Goal: Information Seeking & Learning: Learn about a topic

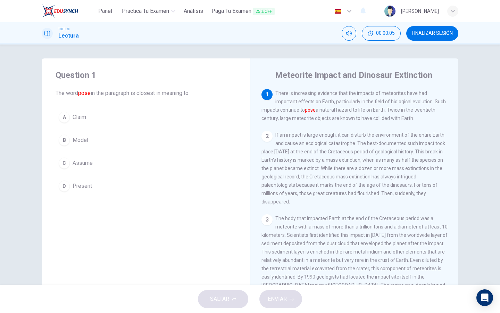
click at [420, 39] on button "FINALIZAR SESIÓN" at bounding box center [432, 33] width 52 height 15
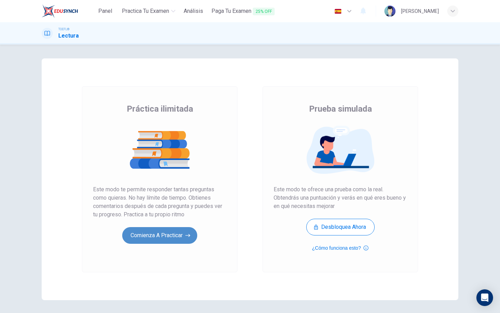
click at [184, 229] on button "Comienza a practicar" at bounding box center [159, 235] width 75 height 17
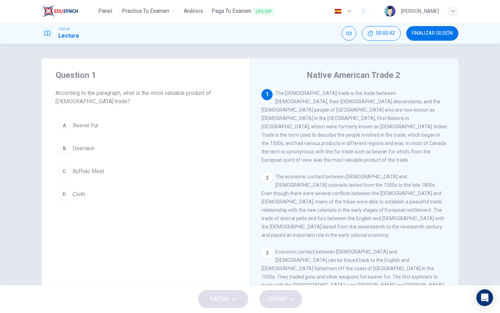
drag, startPoint x: 263, startPoint y: 143, endPoint x: 271, endPoint y: 142, distance: 8.4
click at [271, 142] on span "The [DEMOGRAPHIC_DATA] trade is the trade between [DEMOGRAPHIC_DATA], their [DE…" at bounding box center [355, 126] width 186 height 72
drag, startPoint x: 271, startPoint y: 143, endPoint x: 264, endPoint y: 143, distance: 6.6
click at [264, 143] on span "The [DEMOGRAPHIC_DATA] trade is the trade between [DEMOGRAPHIC_DATA], their [DE…" at bounding box center [355, 126] width 186 height 72
click at [79, 123] on span "Beaver Fur" at bounding box center [86, 125] width 26 height 8
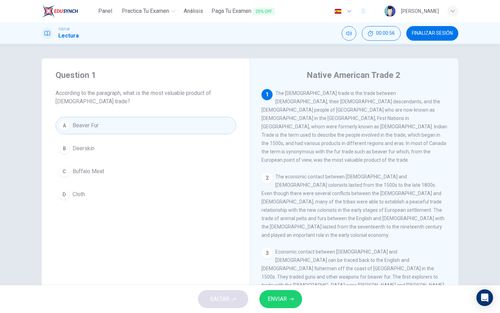
click at [286, 303] on span "ENVIAR" at bounding box center [277, 299] width 19 height 10
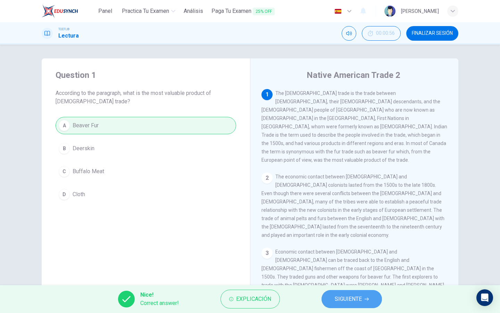
click at [348, 299] on span "SIGUIENTE" at bounding box center [348, 299] width 27 height 10
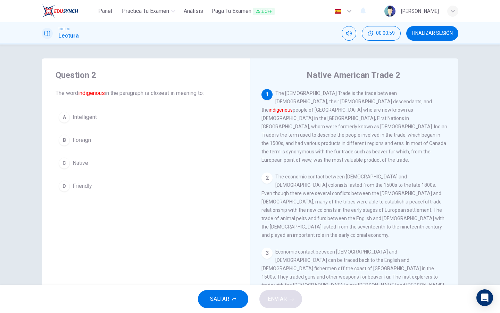
click at [81, 163] on span "Native" at bounding box center [81, 163] width 16 height 8
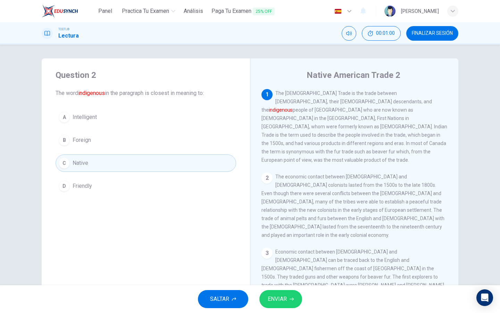
click at [281, 298] on span "ENVIAR" at bounding box center [277, 299] width 19 height 10
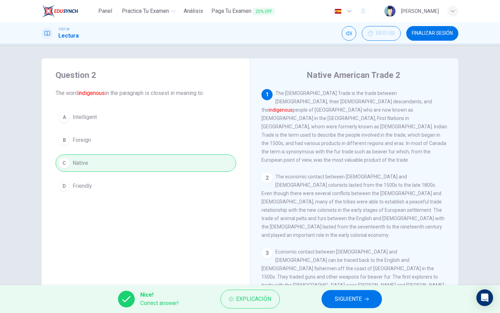
click at [341, 298] on span "SIGUIENTE" at bounding box center [348, 299] width 27 height 10
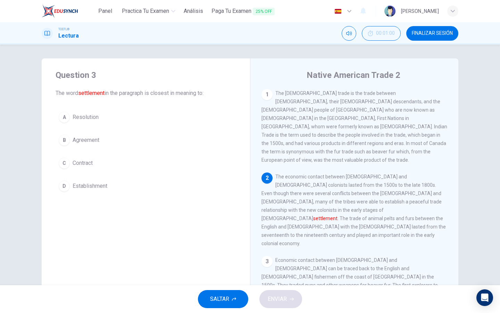
scroll to position [3, 0]
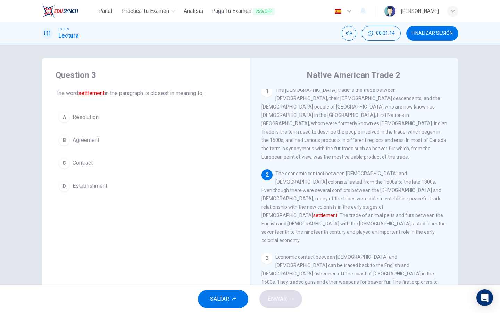
click at [77, 187] on span "Establishment" at bounding box center [90, 186] width 35 height 8
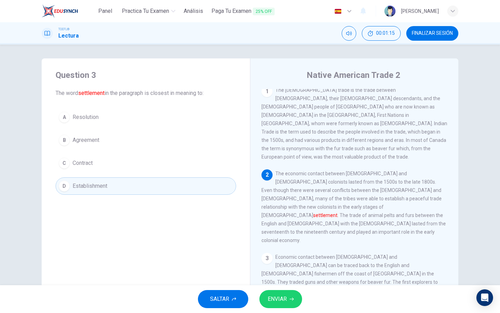
click at [287, 303] on button "ENVIAR" at bounding box center [281, 299] width 43 height 18
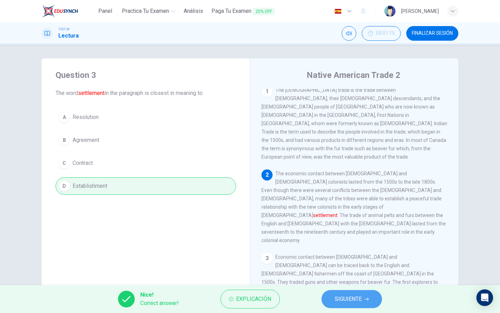
click at [337, 301] on span "SIGUIENTE" at bounding box center [348, 299] width 27 height 10
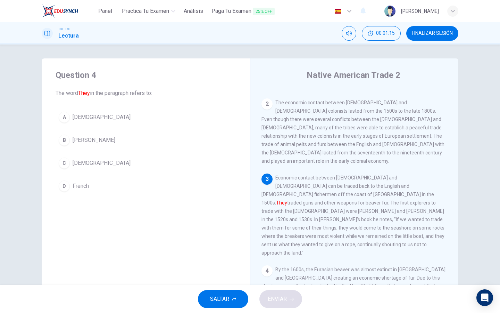
scroll to position [87, 0]
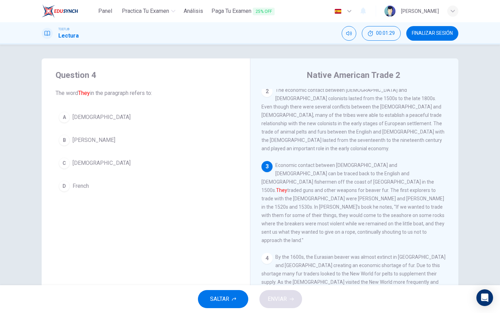
drag, startPoint x: 303, startPoint y: 157, endPoint x: 355, endPoint y: 156, distance: 52.5
click at [355, 162] on span "Economic contact between [DEMOGRAPHIC_DATA] and [DEMOGRAPHIC_DATA] can be trace…" at bounding box center [353, 202] width 183 height 81
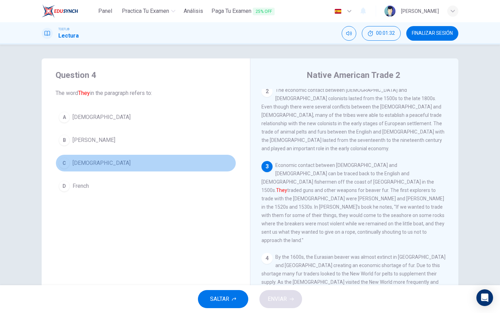
click at [89, 164] on span "[DEMOGRAPHIC_DATA]" at bounding box center [102, 163] width 58 height 8
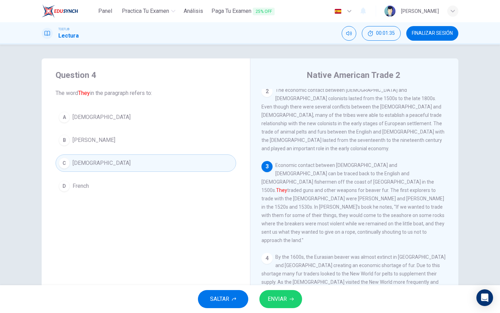
click at [274, 299] on span "ENVIAR" at bounding box center [277, 299] width 19 height 10
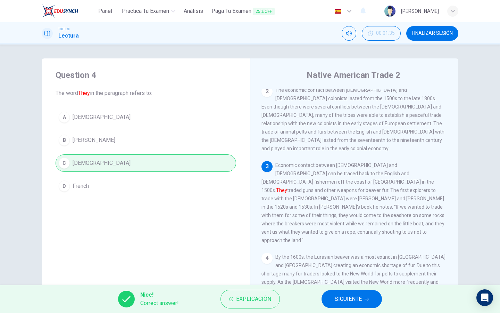
click at [352, 312] on div "Nice! Correct answer! Explicación SIGUIENTE" at bounding box center [250, 299] width 500 height 28
click at [351, 307] on button "SIGUIENTE" at bounding box center [352, 299] width 60 height 18
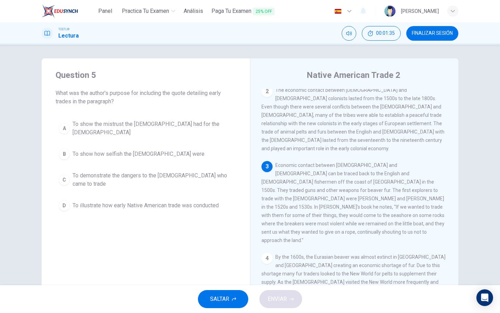
scroll to position [142, 0]
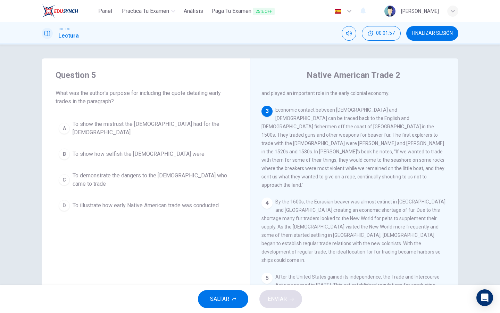
drag, startPoint x: 365, startPoint y: 134, endPoint x: 381, endPoint y: 134, distance: 16.3
click at [381, 134] on span "Economic contact between [DEMOGRAPHIC_DATA] and [DEMOGRAPHIC_DATA] can be trace…" at bounding box center [353, 147] width 183 height 81
click at [143, 129] on span "To show the mistrust the [DEMOGRAPHIC_DATA] had for the [DEMOGRAPHIC_DATA]" at bounding box center [153, 128] width 161 height 17
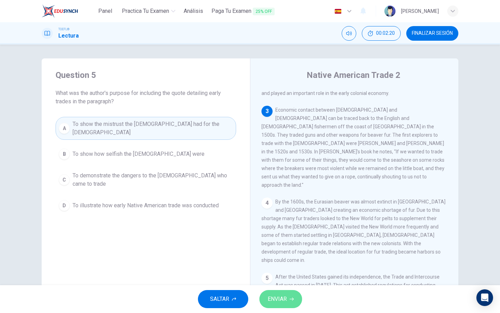
click at [296, 300] on button "ENVIAR" at bounding box center [281, 299] width 43 height 18
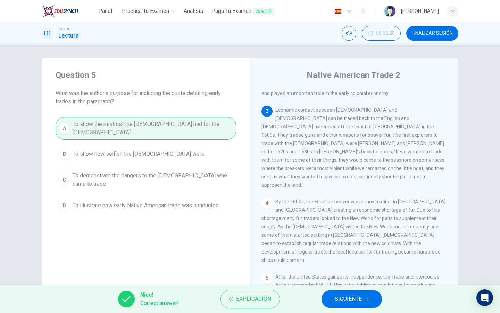
click at [336, 301] on span "SIGUIENTE" at bounding box center [348, 299] width 27 height 10
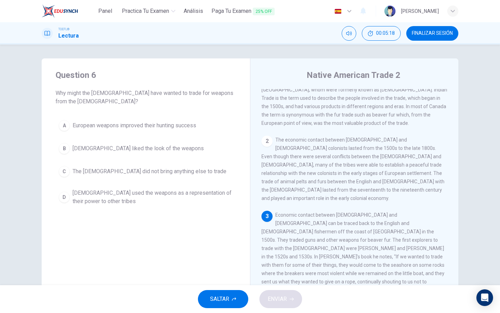
scroll to position [38, 0]
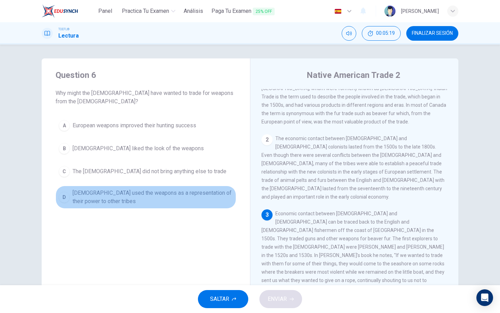
click at [181, 193] on span "[DEMOGRAPHIC_DATA] used the weapons as a representation of their power to other…" at bounding box center [153, 197] width 161 height 17
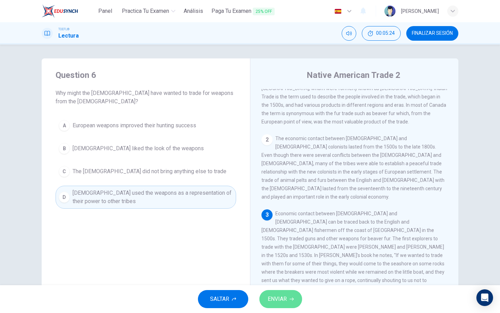
click at [287, 295] on button "ENVIAR" at bounding box center [281, 299] width 43 height 18
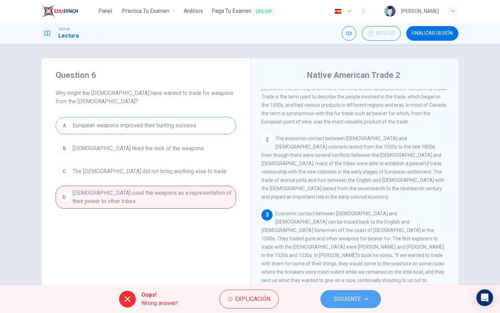
click at [343, 301] on span "SIGUIENTE" at bounding box center [347, 299] width 27 height 10
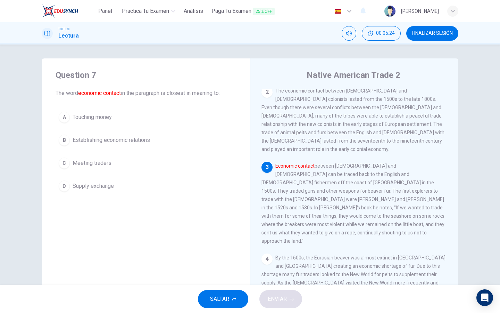
scroll to position [87, 0]
click at [149, 141] on span "Establishing economic relations" at bounding box center [111, 140] width 77 height 8
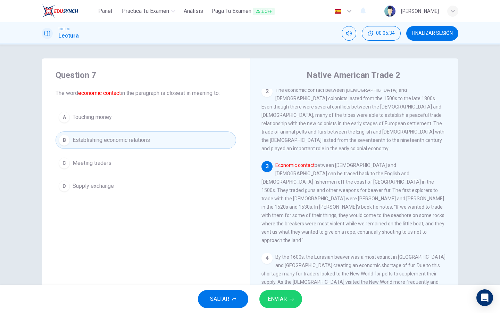
click at [112, 192] on button "D Supply exchange" at bounding box center [146, 185] width 181 height 17
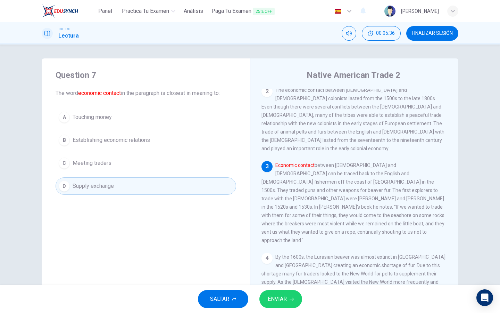
click at [275, 298] on span "ENVIAR" at bounding box center [277, 299] width 19 height 10
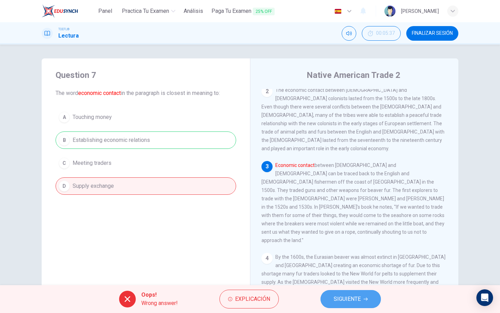
click at [348, 306] on button "SIGUIENTE" at bounding box center [351, 299] width 60 height 18
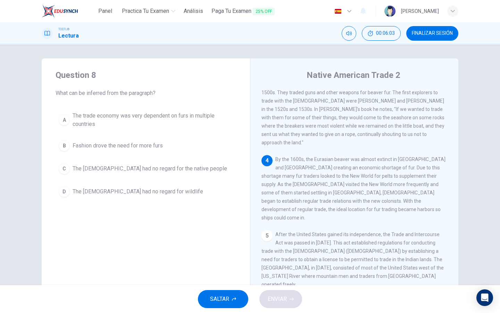
scroll to position [186, 0]
click at [162, 193] on span "The [DEMOGRAPHIC_DATA] had no regard for wildlife" at bounding box center [138, 191] width 131 height 8
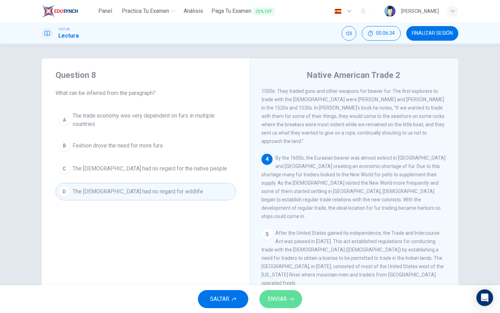
click at [290, 297] on icon "button" at bounding box center [292, 299] width 4 height 4
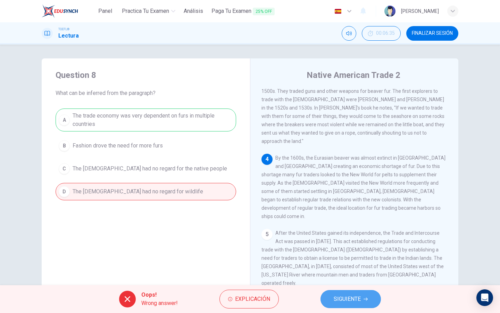
click at [359, 297] on span "SIGUIENTE" at bounding box center [347, 299] width 27 height 10
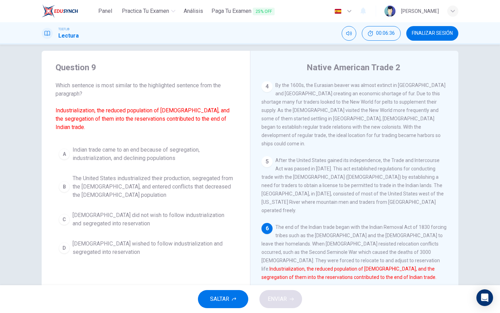
scroll to position [29, 0]
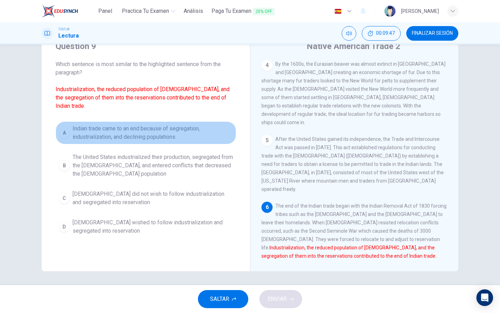
click at [102, 132] on span "Indian trade came to an end because of segregation, industrialization, and decl…" at bounding box center [153, 132] width 161 height 17
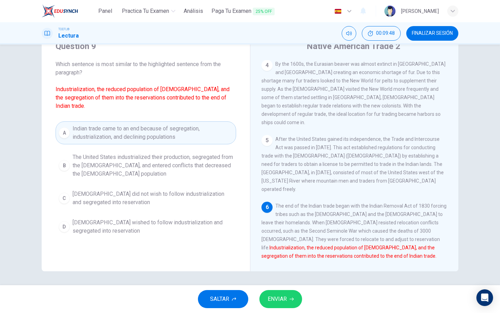
click at [276, 300] on span "ENVIAR" at bounding box center [277, 299] width 19 height 10
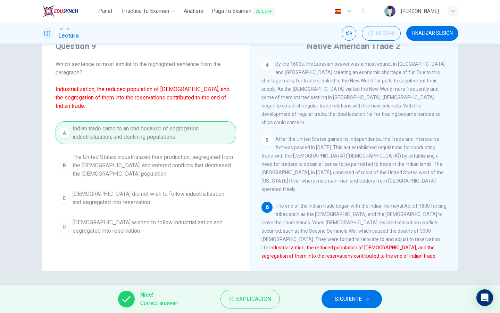
click at [336, 298] on span "SIGUIENTE" at bounding box center [348, 299] width 27 height 10
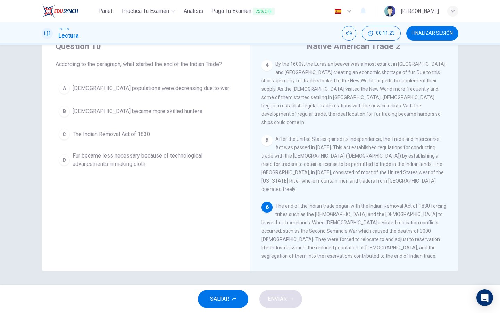
click at [125, 134] on span "The Indian Removal Act of 1830" at bounding box center [111, 134] width 77 height 8
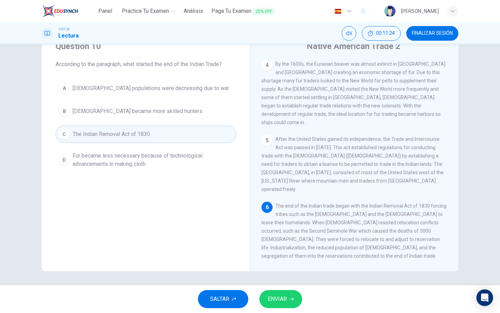
click at [278, 296] on span "ENVIAR" at bounding box center [277, 299] width 19 height 10
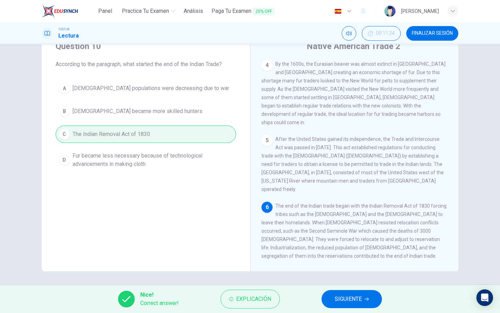
click at [350, 301] on span "SIGUIENTE" at bounding box center [348, 299] width 27 height 10
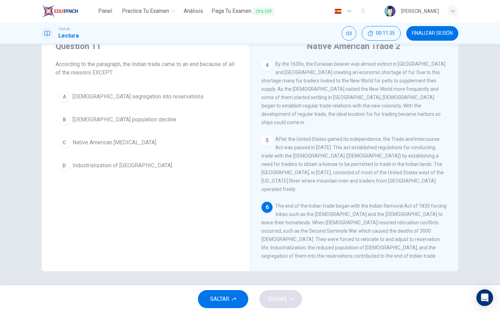
click at [140, 141] on button "C [DEMOGRAPHIC_DATA] [MEDICAL_DATA]" at bounding box center [146, 142] width 181 height 17
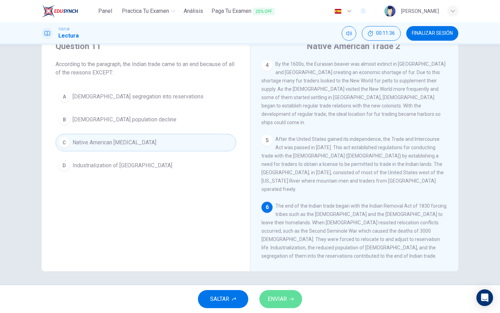
click at [277, 297] on span "ENVIAR" at bounding box center [277, 299] width 19 height 10
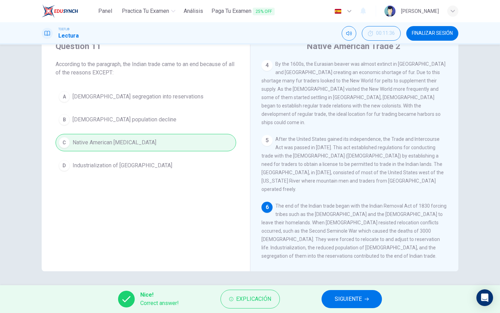
click at [356, 296] on span "SIGUIENTE" at bounding box center [348, 299] width 27 height 10
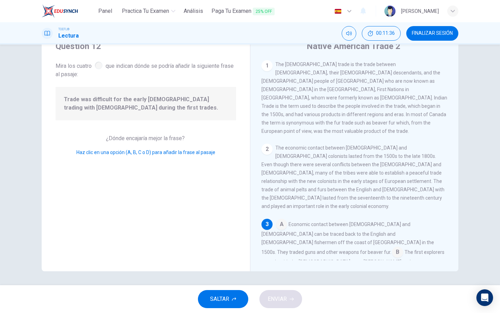
scroll to position [98, 0]
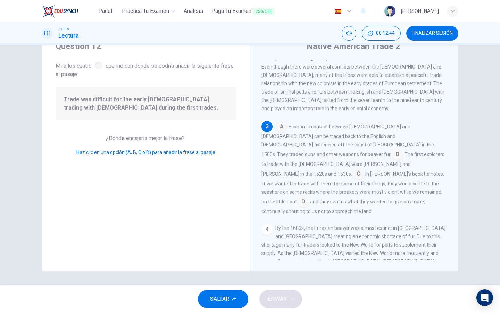
drag, startPoint x: 330, startPoint y: 111, endPoint x: 386, endPoint y: 113, distance: 56.3
click at [386, 121] on div "A Economic contact between [DEMOGRAPHIC_DATA] and [DEMOGRAPHIC_DATA] can be tra…" at bounding box center [355, 168] width 186 height 94
click at [392, 149] on input at bounding box center [397, 154] width 11 height 11
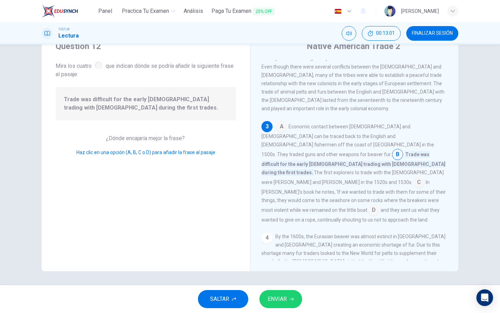
click at [285, 298] on span "ENVIAR" at bounding box center [277, 299] width 19 height 10
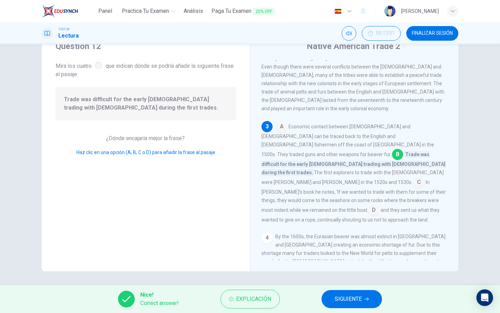
click at [337, 298] on span "SIGUIENTE" at bounding box center [348, 299] width 27 height 10
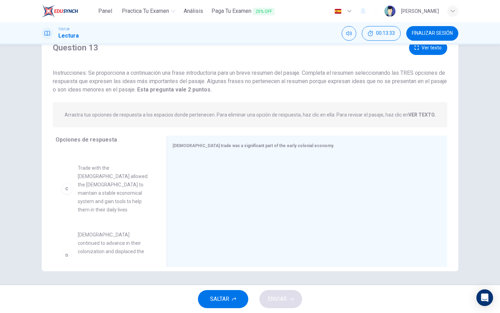
scroll to position [101, 0]
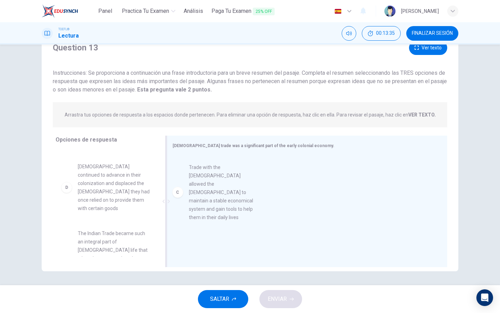
drag, startPoint x: 115, startPoint y: 182, endPoint x: 230, endPoint y: 191, distance: 115.4
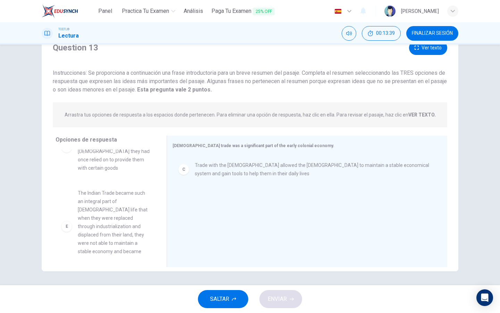
scroll to position [154, 0]
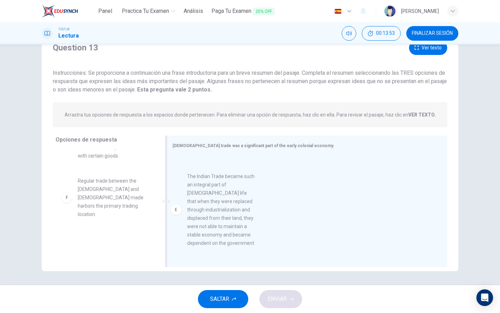
drag, startPoint x: 117, startPoint y: 201, endPoint x: 232, endPoint y: 207, distance: 115.1
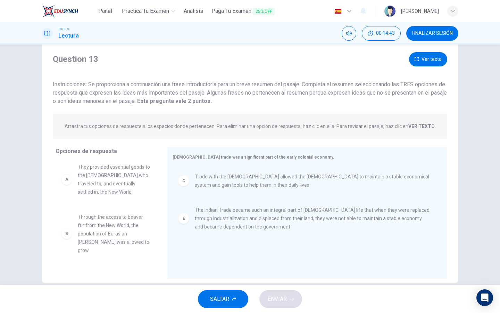
scroll to position [104, 0]
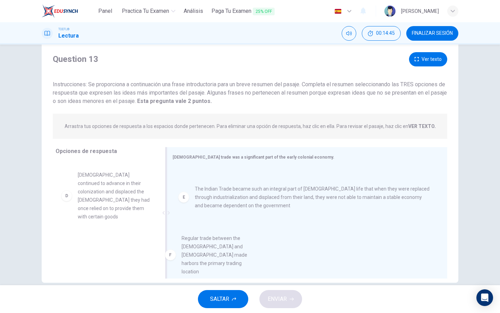
drag, startPoint x: 94, startPoint y: 239, endPoint x: 202, endPoint y: 245, distance: 107.5
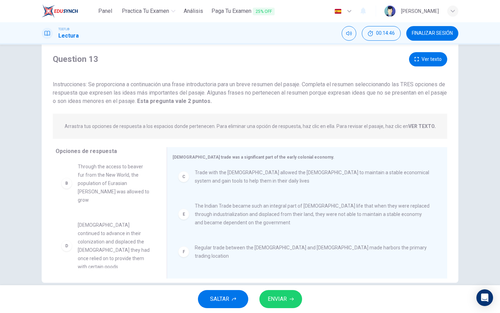
scroll to position [54, 0]
click at [284, 303] on span "ENVIAR" at bounding box center [277, 299] width 19 height 10
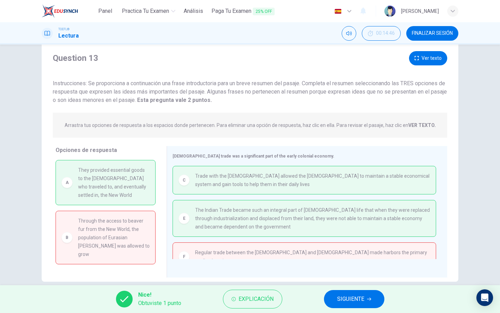
scroll to position [17, 0]
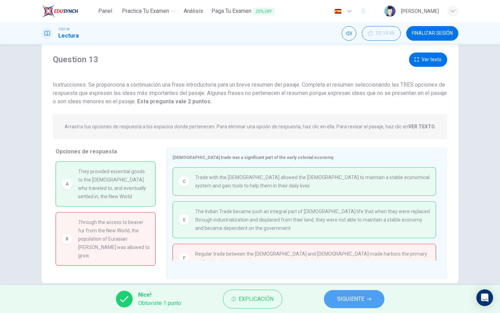
click at [361, 299] on span "SIGUIENTE" at bounding box center [350, 299] width 27 height 10
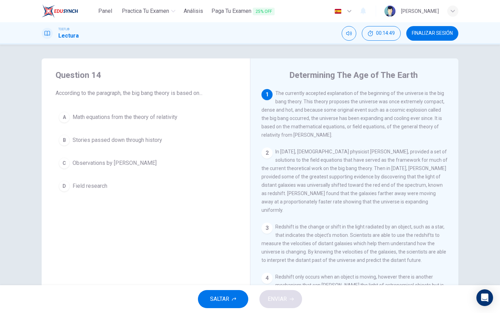
click at [429, 31] on span "FINALIZAR SESIÓN" at bounding box center [432, 34] width 41 height 6
